Goal: Transaction & Acquisition: Purchase product/service

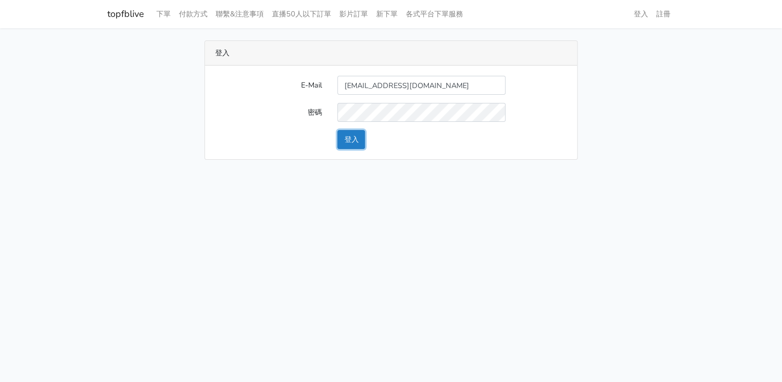
click at [360, 131] on button "登入" at bounding box center [352, 139] width 28 height 19
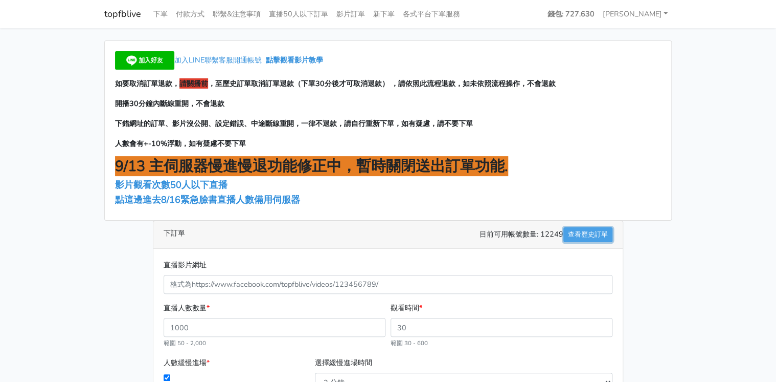
click at [583, 229] on link "查看歷史訂單" at bounding box center [588, 234] width 49 height 15
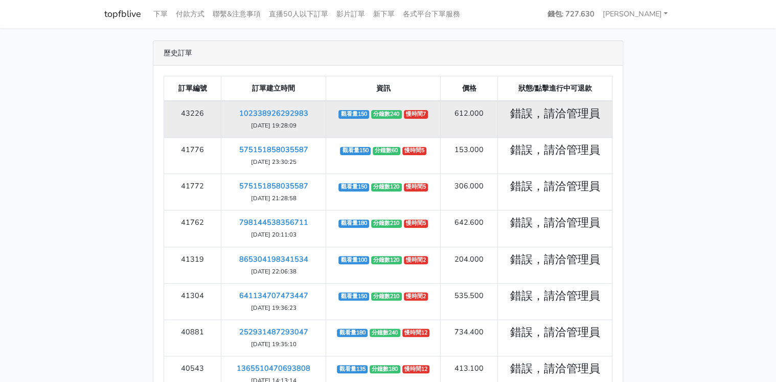
scroll to position [321, 0]
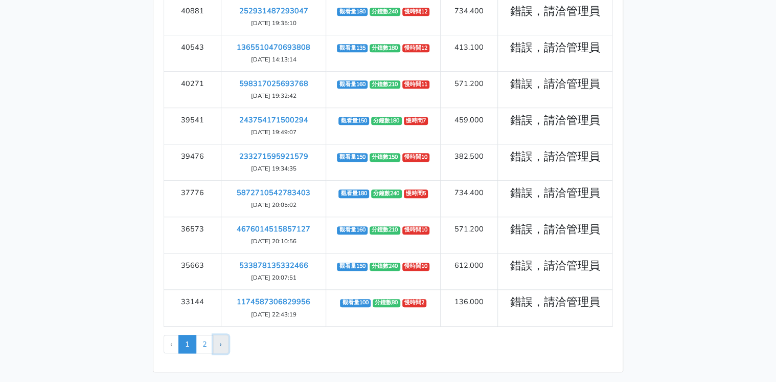
click at [219, 340] on link "›" at bounding box center [220, 343] width 15 height 18
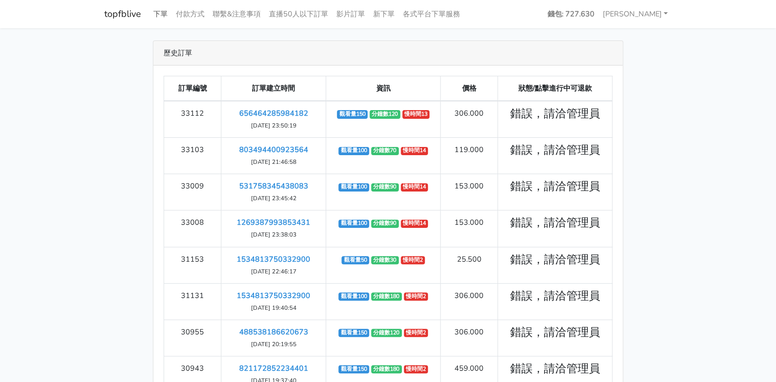
click at [168, 11] on link "下單" at bounding box center [160, 14] width 23 height 20
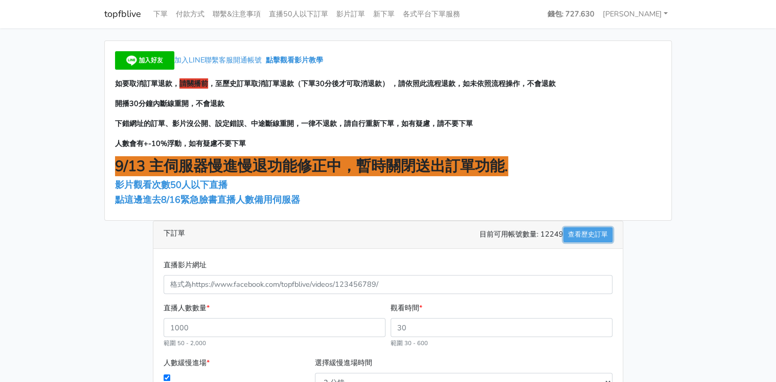
click at [581, 234] on link "查看歷史訂單" at bounding box center [588, 234] width 49 height 15
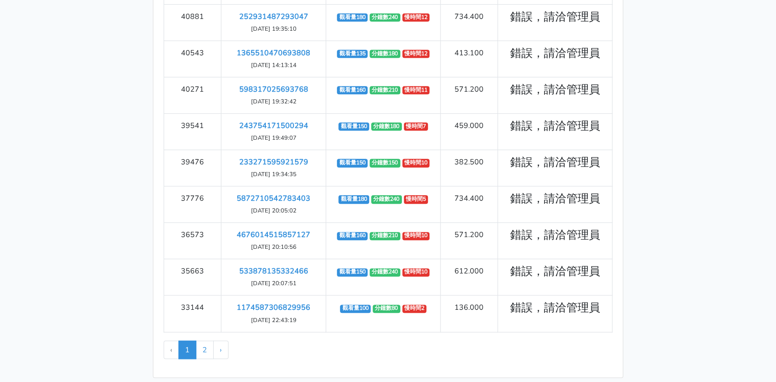
scroll to position [321, 0]
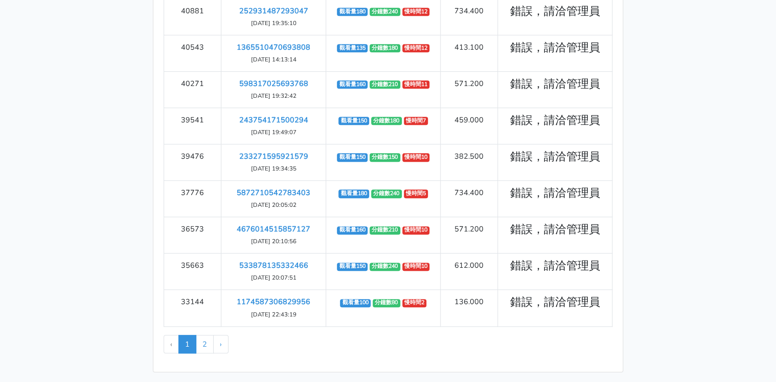
click at [172, 338] on li "‹" at bounding box center [171, 343] width 15 height 18
click at [172, 346] on li "‹" at bounding box center [171, 343] width 15 height 18
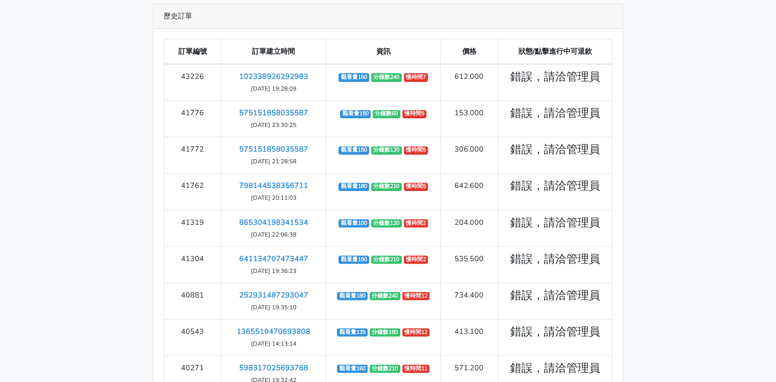
scroll to position [0, 0]
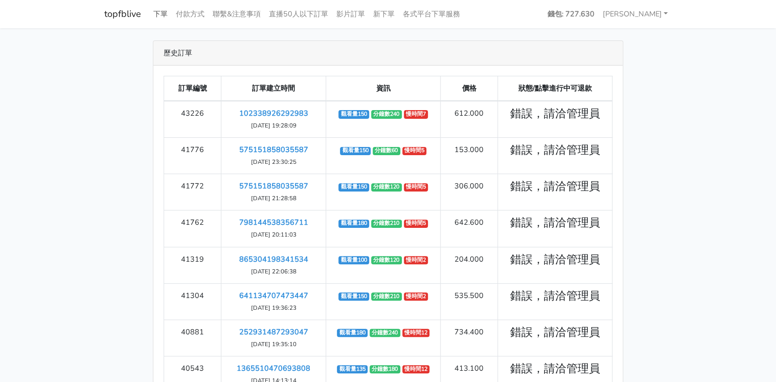
click at [165, 16] on link "下單" at bounding box center [160, 14] width 23 height 20
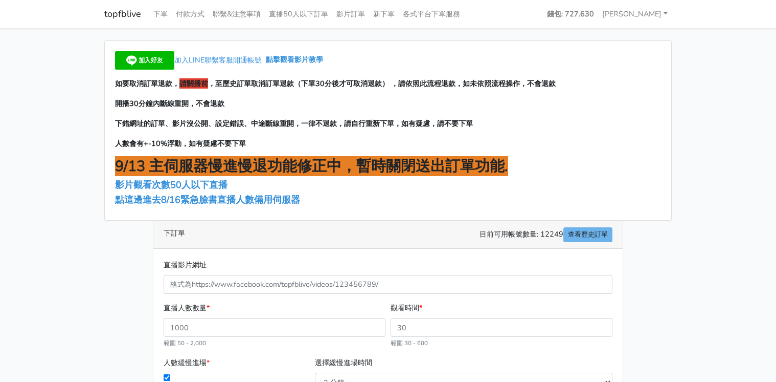
scroll to position [82, 0]
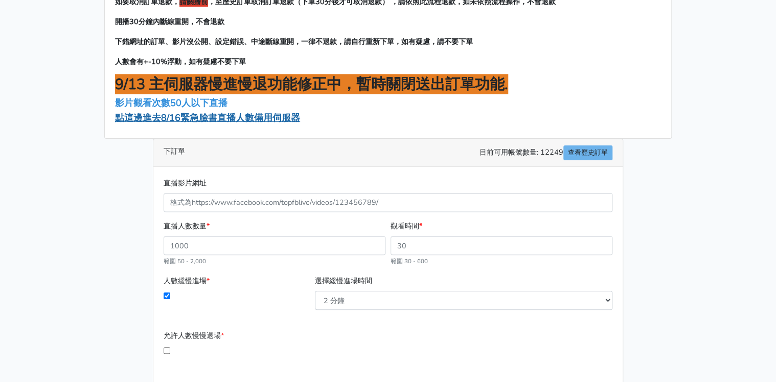
click at [213, 116] on span "點這邊進去8/16緊急臉書直播人數備用伺服器" at bounding box center [207, 117] width 185 height 12
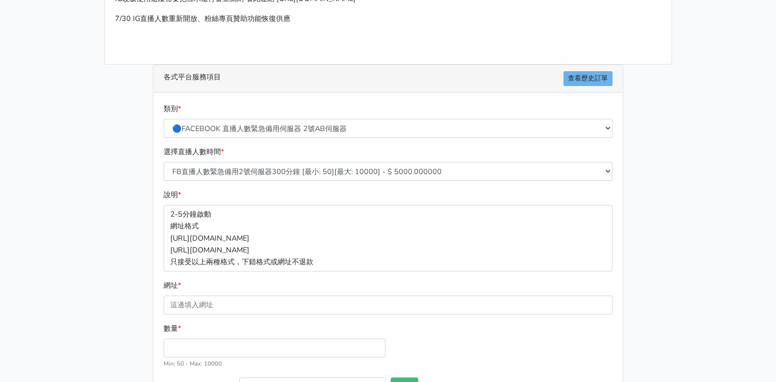
scroll to position [123, 0]
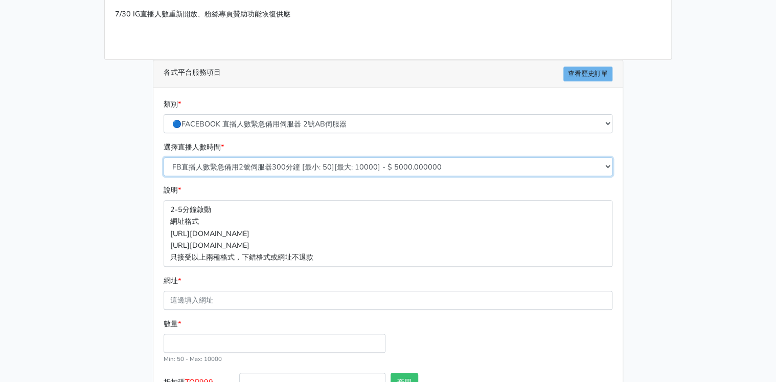
click at [312, 168] on select "FB直播人數緊急備用2號伺服器300分鐘 [最小: 50][最大: 10000] - $ 5000.000000 FB直播人數緊急備用2號伺服器60分鐘 [最…" at bounding box center [388, 166] width 449 height 19
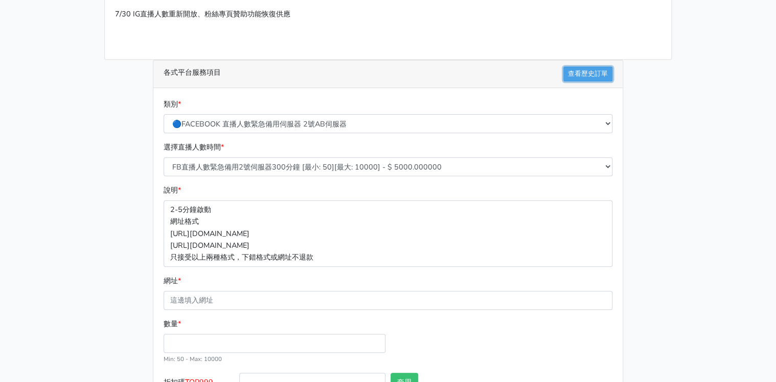
click at [588, 79] on link "查看歷史訂單" at bounding box center [588, 73] width 49 height 15
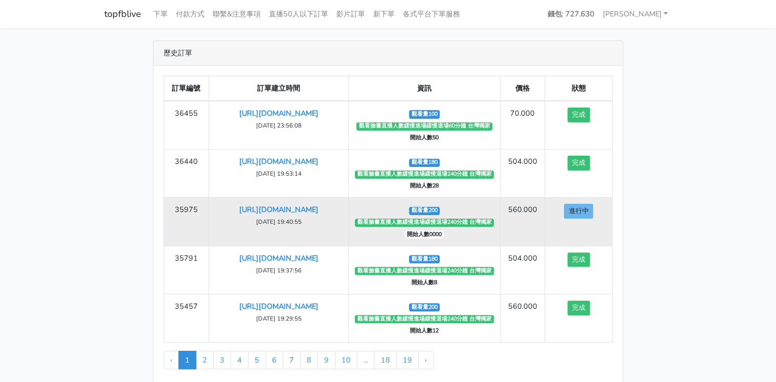
drag, startPoint x: 270, startPoint y: 232, endPoint x: 302, endPoint y: 232, distance: 32.2
click at [301, 226] on small "2025-09-10 19:40:55" at bounding box center [279, 221] width 46 height 8
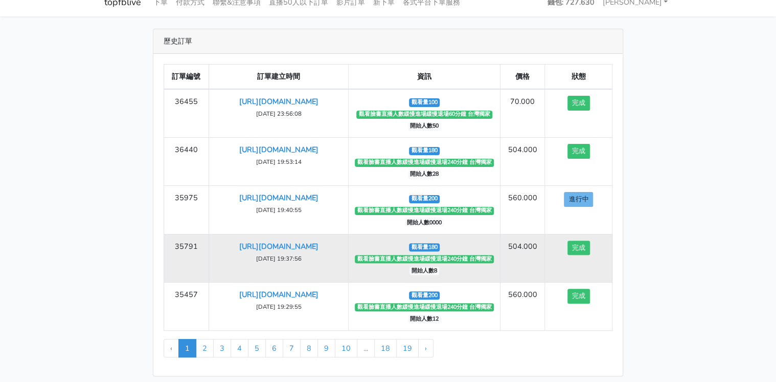
scroll to position [17, 0]
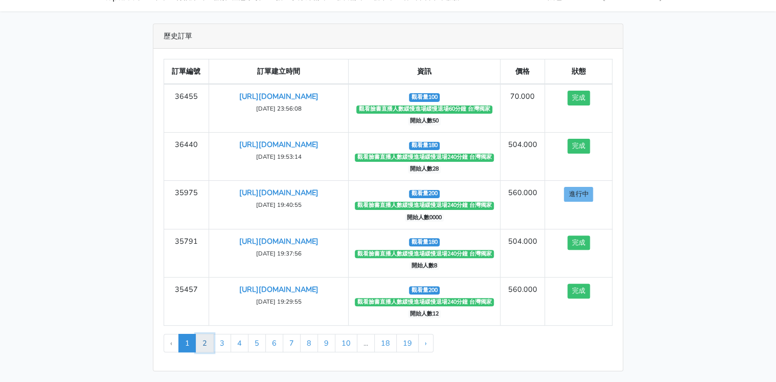
click at [199, 339] on link "2" at bounding box center [205, 342] width 18 height 18
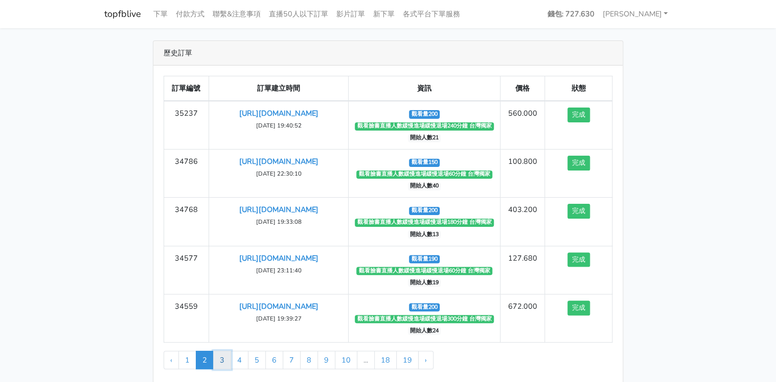
click at [221, 357] on link "3" at bounding box center [222, 359] width 18 height 18
click at [160, 15] on link "下單" at bounding box center [160, 14] width 23 height 20
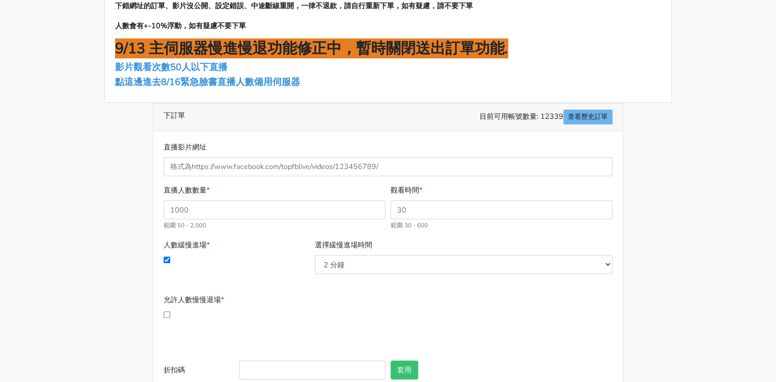
scroll to position [123, 0]
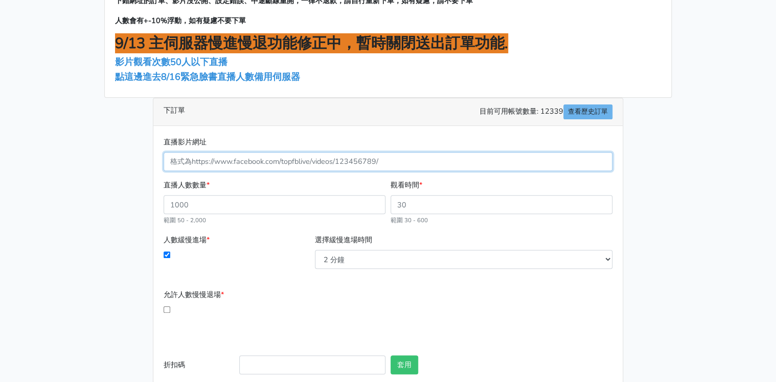
click at [268, 168] on input "直播影片網址" at bounding box center [388, 161] width 449 height 19
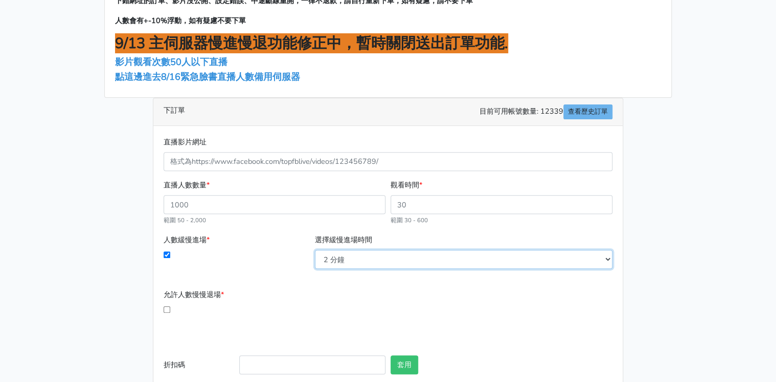
click at [354, 253] on select "2 分鐘 3 分鐘 5 分鐘 7 分鐘 10 分鐘 11 分鐘 12 分鐘 13 分鐘 14 分鐘 15 分鐘 16 分鐘" at bounding box center [464, 259] width 298 height 19
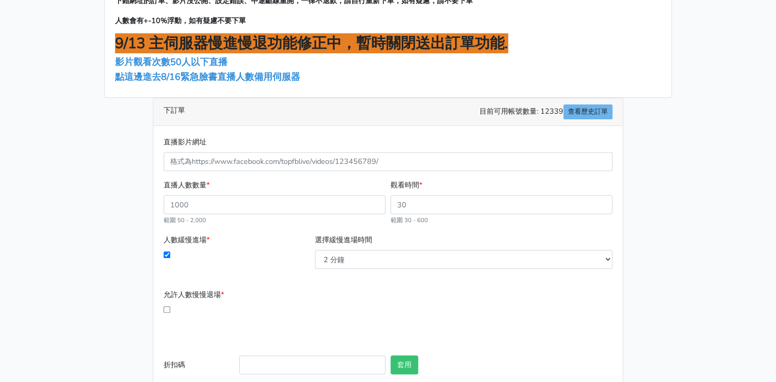
click at [355, 278] on form "直播影片網址 直播人數數量 * 範圍 50 - 2,000 觀看時間 * 範圍 30 - 600 人數緩慢進場 * 選擇緩慢進場時間 2 分鐘 3 分鐘 *" at bounding box center [388, 266] width 449 height 261
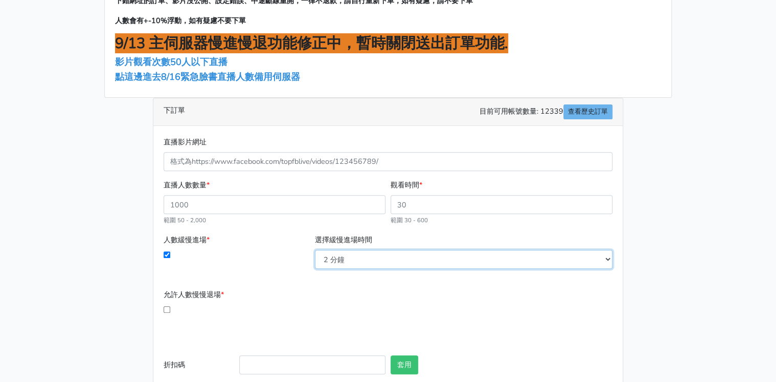
click at [350, 257] on select "2 分鐘 3 分鐘 5 分鐘 7 分鐘 10 分鐘 11 分鐘 12 分鐘 13 分鐘 14 分鐘 15 分鐘 16 分鐘" at bounding box center [464, 259] width 298 height 19
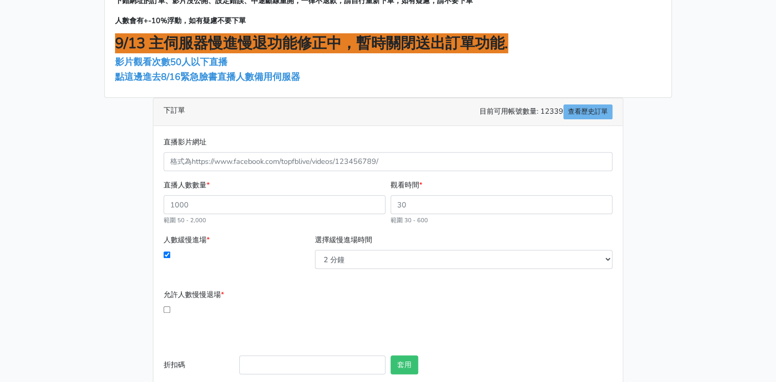
click at [282, 262] on div "人數緩慢進場 *" at bounding box center [236, 251] width 151 height 35
click at [199, 77] on span "點這邊進去8/16緊急臉書直播人數備用伺服器" at bounding box center [207, 77] width 185 height 12
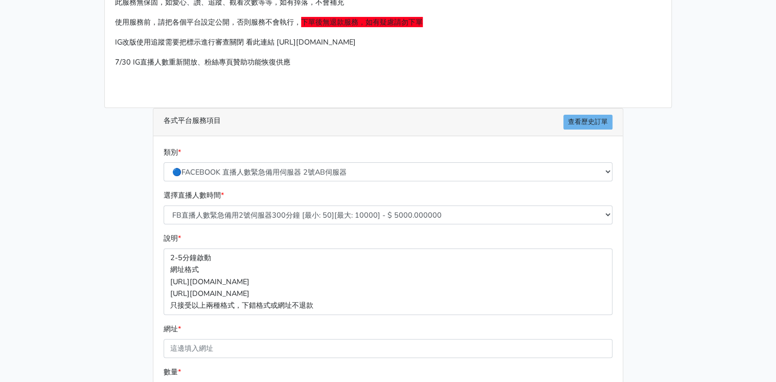
scroll to position [82, 0]
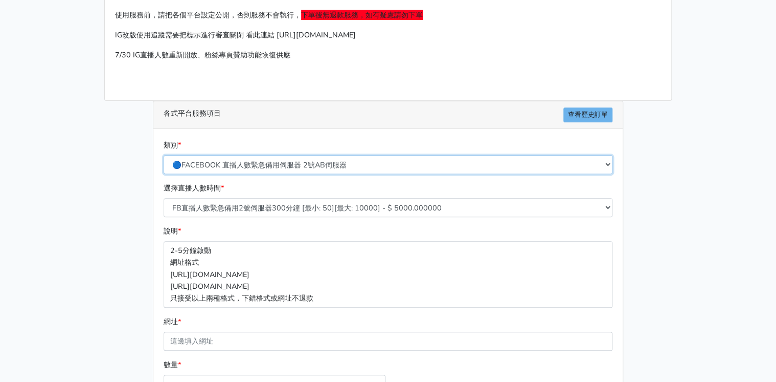
click at [297, 158] on select "🔵FACEBOOK 直播人數緊急備用伺服器 2號AB伺服器 🔵FACEBOOK 網軍專用貼文留言 安全保密 🔵FACEBOOK 直播人數緊急備用伺服器 J1 …" at bounding box center [388, 164] width 449 height 19
click at [164, 155] on select "🔵FACEBOOK 直播人數緊急備用伺服器 2號AB伺服器 🔵FACEBOOK 網軍專用貼文留言 安全保密 🔵FACEBOOK 直播人數緊急備用伺服器 J1 …" at bounding box center [388, 164] width 449 height 19
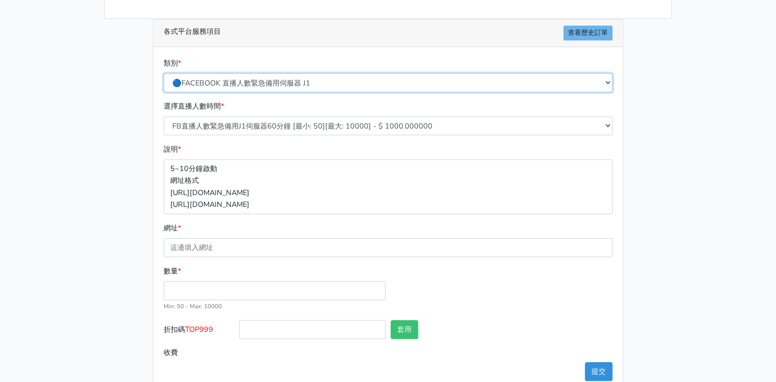
scroll to position [184, 0]
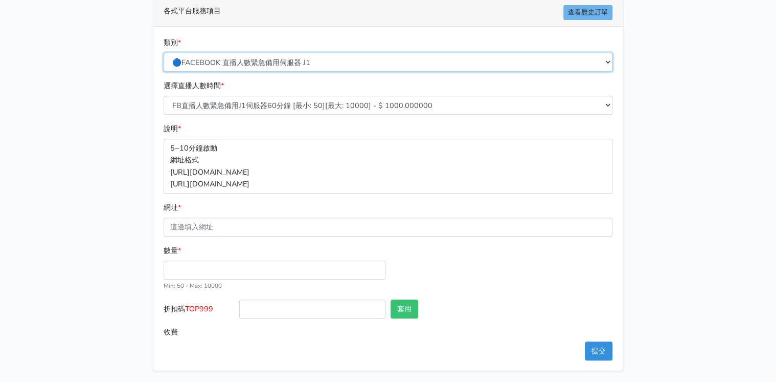
click at [282, 65] on select "🔵FACEBOOK 直播人數緊急備用伺服器 2號AB伺服器 🔵FACEBOOK 網軍專用貼文留言 安全保密 🔵FACEBOOK 直播人數緊急備用伺服器 J1 …" at bounding box center [388, 62] width 449 height 19
select select "🔵FACEBOOK 直播人數伺服器 自然增加人數 J1A伺服器"
click at [164, 53] on select "🔵FACEBOOK 直播人數緊急備用伺服器 2號AB伺服器 🔵FACEBOOK 網軍專用貼文留言 安全保密 🔵FACEBOOK 直播人數緊急備用伺服器 J1 …" at bounding box center [388, 62] width 449 height 19
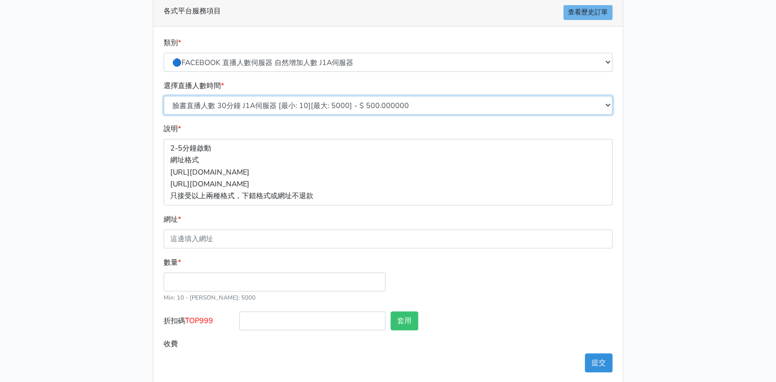
click at [248, 105] on select "臉書直播人數 30分鐘 J1A伺服器 [最小: 10][最大: 5000] - $ 500.000000 臉書直播人數 60分鐘 J1A伺服器 [最小: 10…" at bounding box center [388, 105] width 449 height 19
select select "621"
click at [164, 96] on select "臉書直播人數 30分鐘 J1A伺服器 [最小: 10][最大: 5000] - $ 500.000000 臉書直播人數 60分鐘 J1A伺服器 [最小: 10…" at bounding box center [388, 105] width 449 height 19
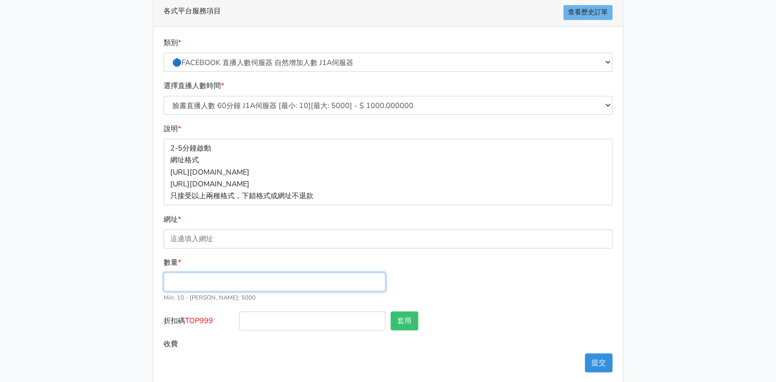
click at [215, 283] on input "數量 *" at bounding box center [275, 281] width 222 height 19
type input "200"
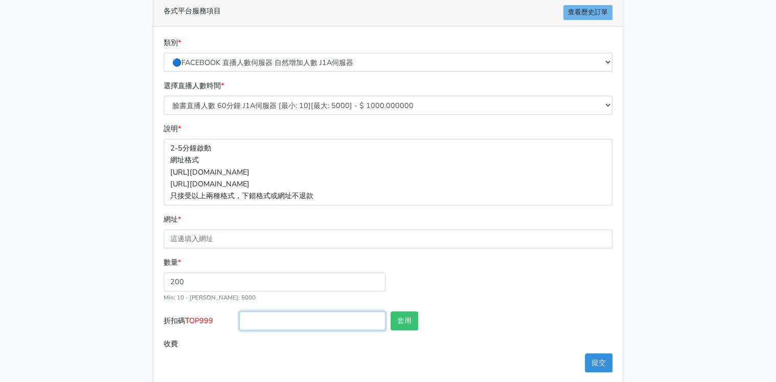
type input "200.000"
click at [268, 323] on input "折扣碼 TOP999" at bounding box center [312, 320] width 146 height 19
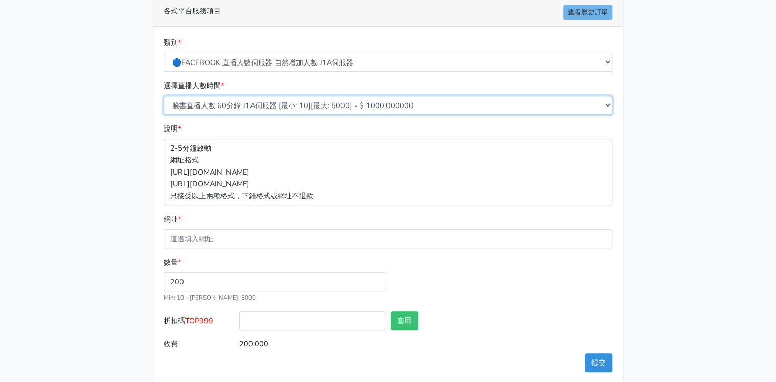
click at [244, 102] on select "臉書直播人數 30分鐘 J1A伺服器 [最小: 10][最大: 5000] - $ 500.000000 臉書直播人數 60分鐘 J1A伺服器 [最小: 10…" at bounding box center [388, 105] width 449 height 19
select select "624"
click at [164, 96] on select "臉書直播人數 30分鐘 J1A伺服器 [最小: 10][最大: 5000] - $ 500.000000 臉書直播人數 60分鐘 J1A伺服器 [最小: 10…" at bounding box center [388, 105] width 449 height 19
type input "600.000"
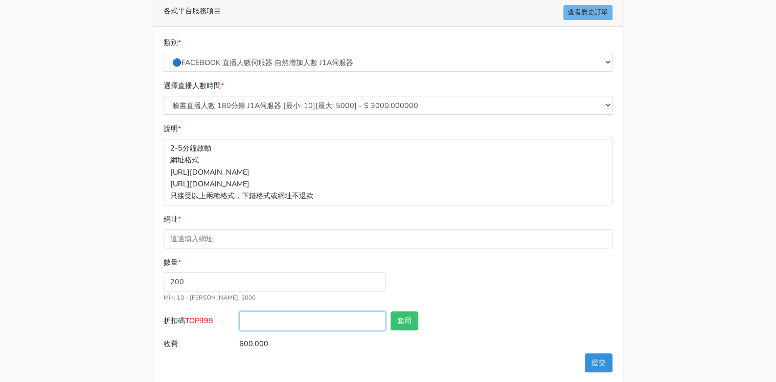
click at [275, 324] on input "折扣碼 TOP999" at bounding box center [312, 320] width 146 height 19
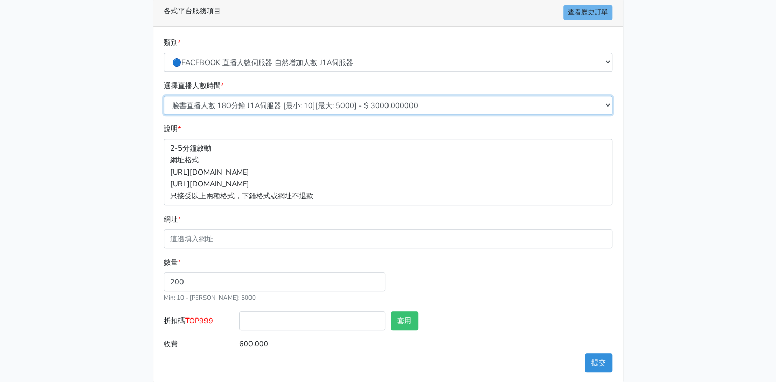
click at [275, 104] on select "臉書直播人數 30分鐘 J1A伺服器 [最小: 10][最大: 5000] - $ 500.000000 臉書直播人數 60分鐘 J1A伺服器 [最小: 10…" at bounding box center [388, 105] width 449 height 19
select select "623"
click at [164, 96] on select "臉書直播人數 30分鐘 J1A伺服器 [最小: 10][最大: 5000] - $ 500.000000 臉書直播人數 60分鐘 J1A伺服器 [最小: 10…" at bounding box center [388, 105] width 449 height 19
type input "400.000"
click at [264, 98] on select "臉書直播人數 30分鐘 J1A伺服器 [最小: 10][最大: 5000] - $ 500.000000 臉書直播人數 60分鐘 J1A伺服器 [最小: 10…" at bounding box center [388, 105] width 449 height 19
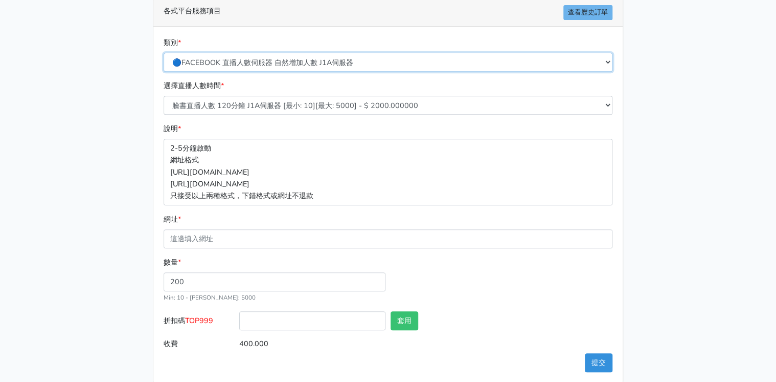
click at [264, 58] on select "🔵FACEBOOK 直播人數緊急備用伺服器 2號AB伺服器 🔵FACEBOOK 網軍專用貼文留言 安全保密 🔵FACEBOOK 直播人數緊急備用伺服器 J1 …" at bounding box center [388, 62] width 449 height 19
select select "🔵FACEBOOK 直播人數緊急備用伺服器 J1"
click at [164, 53] on select "🔵FACEBOOK 直播人數緊急備用伺服器 2號AB伺服器 🔵FACEBOOK 網軍專用貼文留言 安全保密 🔵FACEBOOK 直播人數緊急備用伺服器 J1 …" at bounding box center [388, 62] width 449 height 19
type input "200.000"
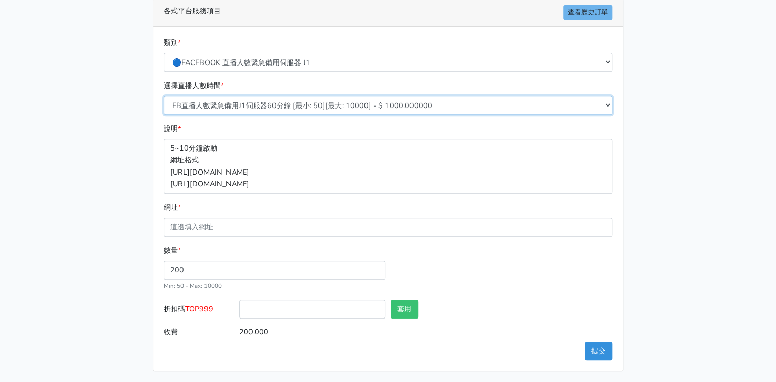
click at [298, 103] on select "FB直播人數緊急備用J1伺服器60分鐘 [最小: 50][最大: 10000] - $ 1000.000000 FB直播人數緊急備用J1伺服器120分鐘 [最…" at bounding box center [388, 105] width 449 height 19
select select "456"
click at [164, 96] on select "FB直播人數緊急備用J1伺服器60分鐘 [最小: 50][最大: 10000] - $ 1000.000000 FB直播人數緊急備用J1伺服器120分鐘 [最…" at bounding box center [388, 105] width 449 height 19
type input "300.000"
click at [289, 105] on select "FB直播人數緊急備用J1伺服器60分鐘 [最小: 50][最大: 10000] - $ 1000.000000 FB直播人數緊急備用J1伺服器120分鐘 [最…" at bounding box center [388, 105] width 449 height 19
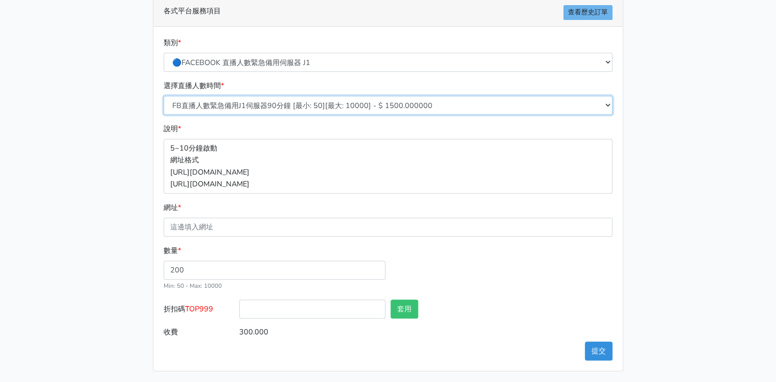
select select "454"
click at [164, 96] on select "FB直播人數緊急備用J1伺服器60分鐘 [最小: 50][最大: 10000] - $ 1000.000000 FB直播人數緊急備用J1伺服器120分鐘 [最…" at bounding box center [388, 105] width 449 height 19
type input "800.000"
click at [283, 104] on select "FB直播人數緊急備用J1伺服器60分鐘 [最小: 50][最大: 10000] - $ 1000.000000 FB直播人數緊急備用J1伺服器120分鐘 [最…" at bounding box center [388, 105] width 449 height 19
select select "453"
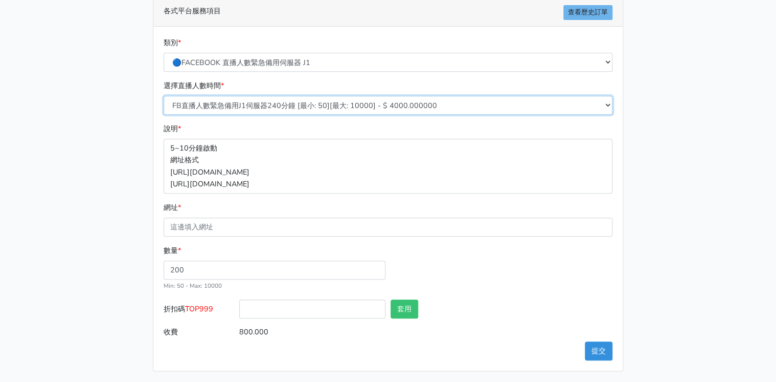
click at [164, 96] on select "FB直播人數緊急備用J1伺服器60分鐘 [最小: 50][最大: 10000] - $ 1000.000000 FB直播人數緊急備用J1伺服器120分鐘 [最…" at bounding box center [388, 105] width 449 height 19
type input "600.000"
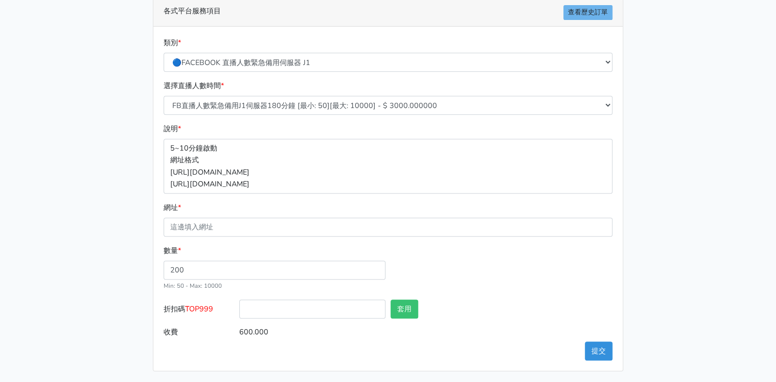
click at [266, 296] on div "數量 * 200 Min: 50 - Max: 10000" at bounding box center [388, 271] width 454 height 55
click at [266, 305] on input "折扣碼 TOP999" at bounding box center [312, 308] width 146 height 19
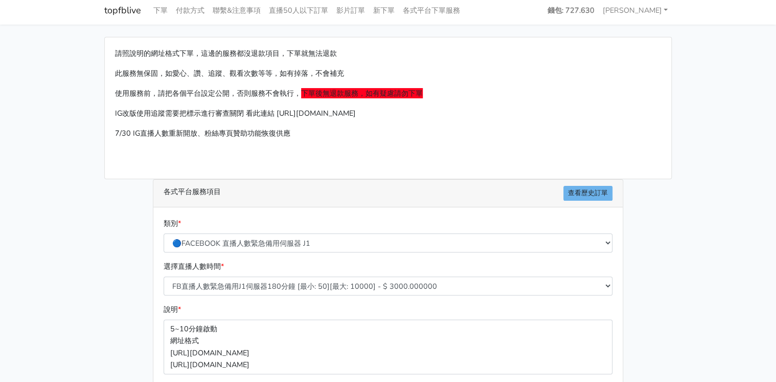
scroll to position [0, 0]
